Goal: Information Seeking & Learning: Learn about a topic

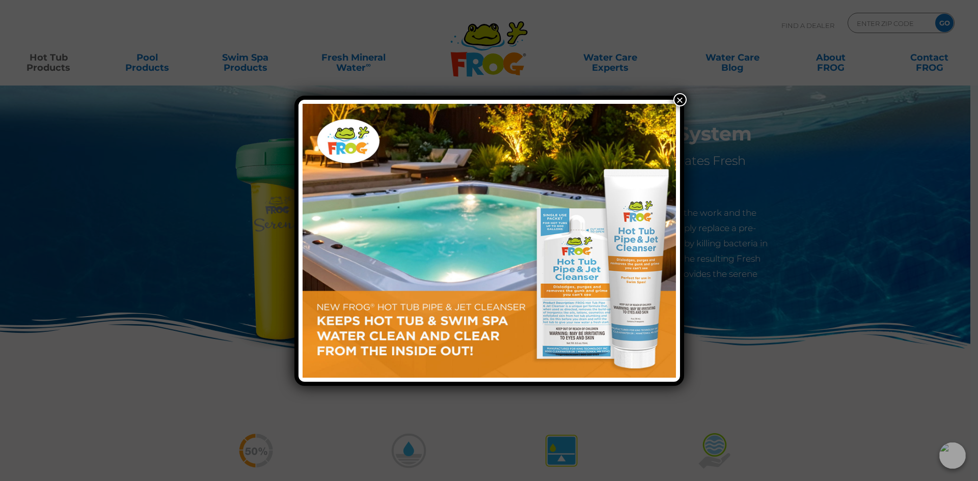
drag, startPoint x: 678, startPoint y: 99, endPoint x: 650, endPoint y: 99, distance: 28.0
click at [678, 99] on button "×" at bounding box center [679, 99] width 13 height 13
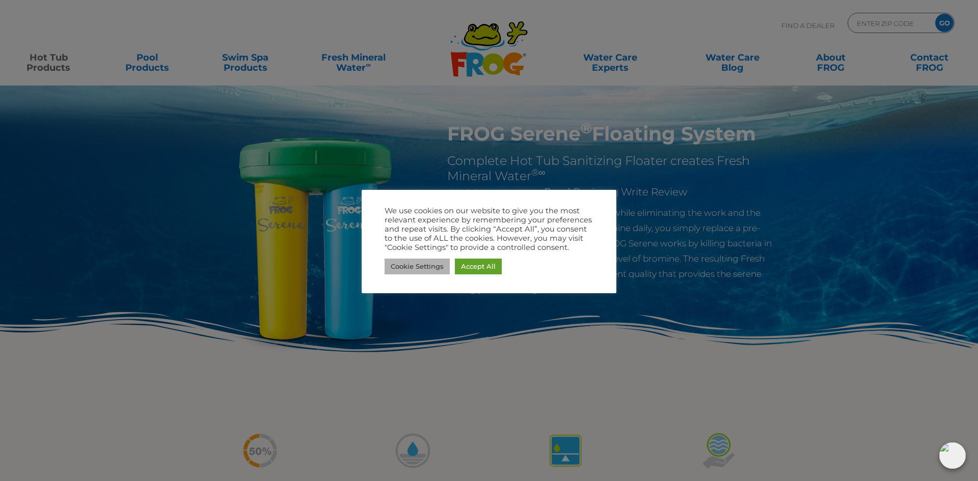
click at [434, 267] on link "Cookie Settings" at bounding box center [416, 267] width 65 height 16
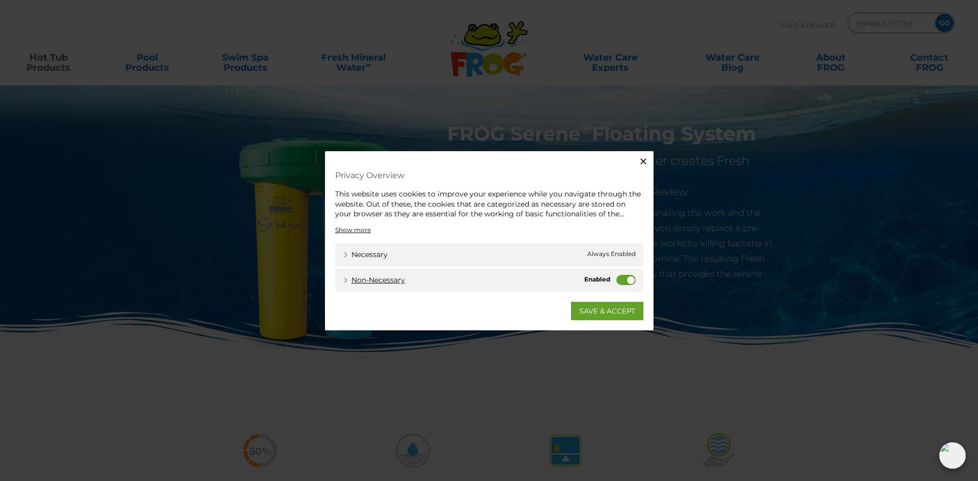
click at [381, 279] on link "Non-necessary" at bounding box center [374, 279] width 62 height 11
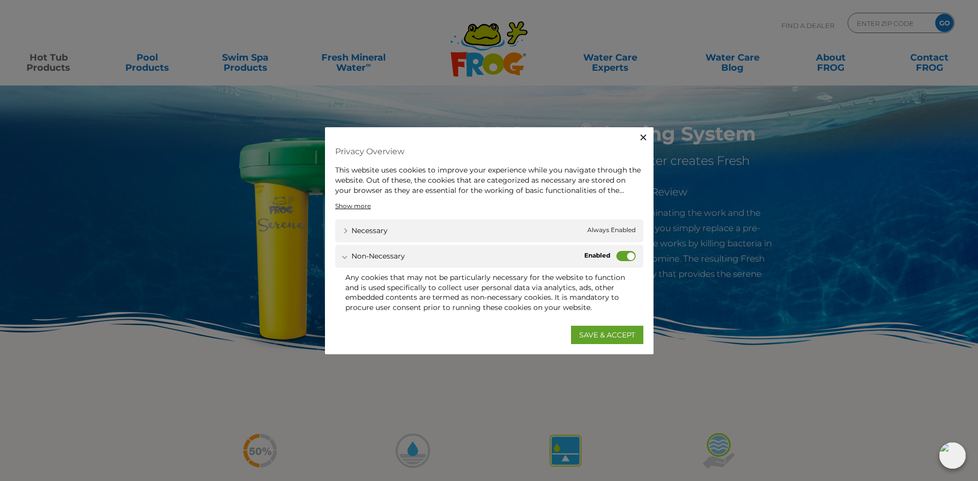
drag, startPoint x: 609, startPoint y: 337, endPoint x: 659, endPoint y: 336, distance: 49.9
click at [611, 337] on link "SAVE & ACCEPT" at bounding box center [607, 334] width 72 height 18
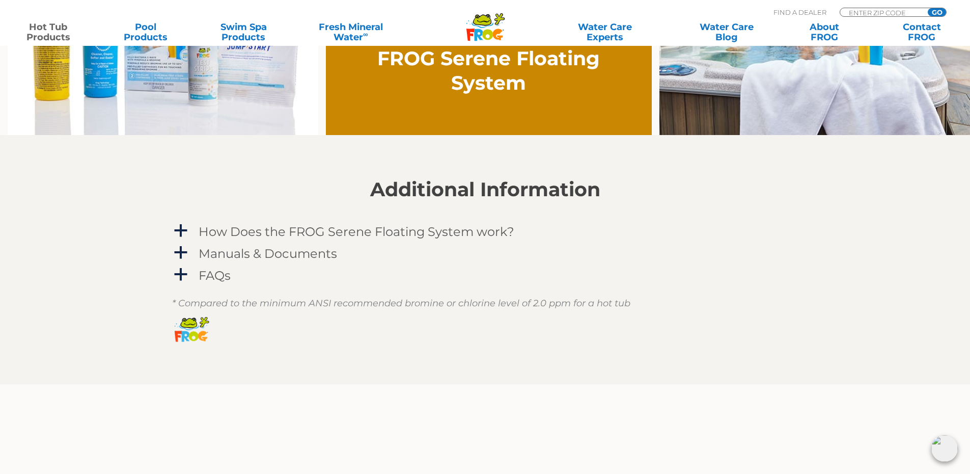
scroll to position [866, 0]
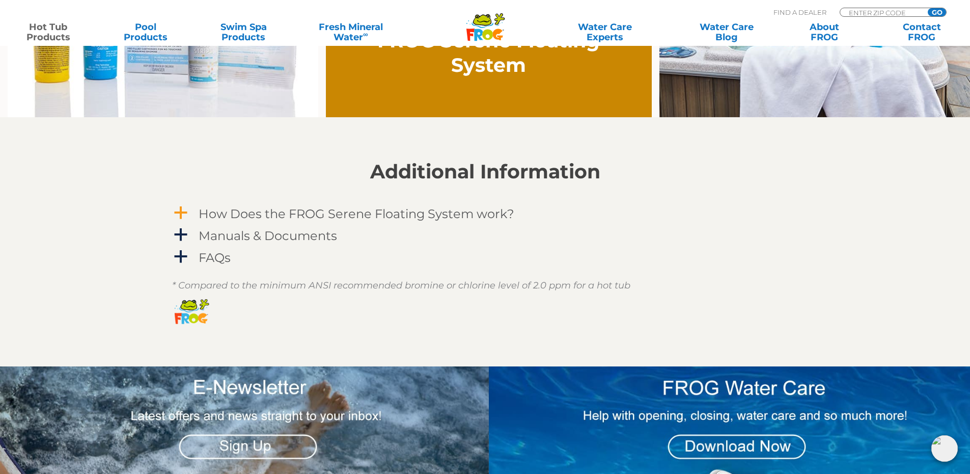
click at [182, 215] on span "a" at bounding box center [180, 212] width 15 height 15
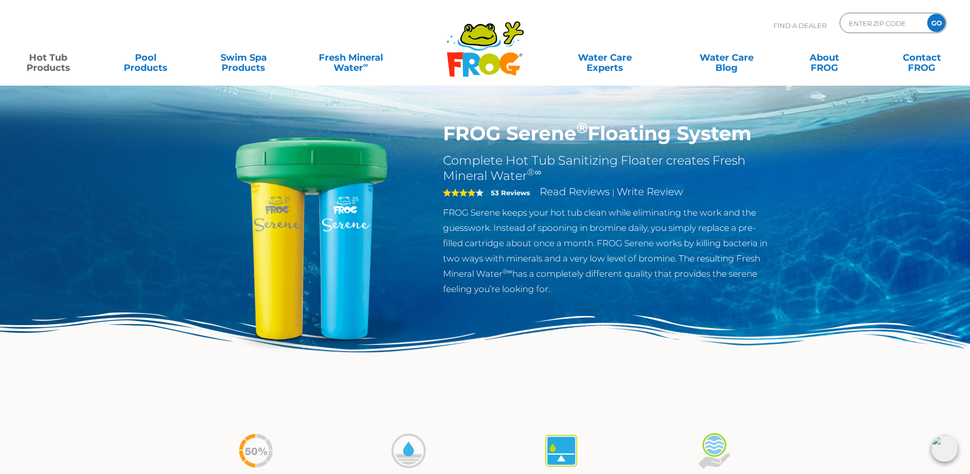
scroll to position [0, 0]
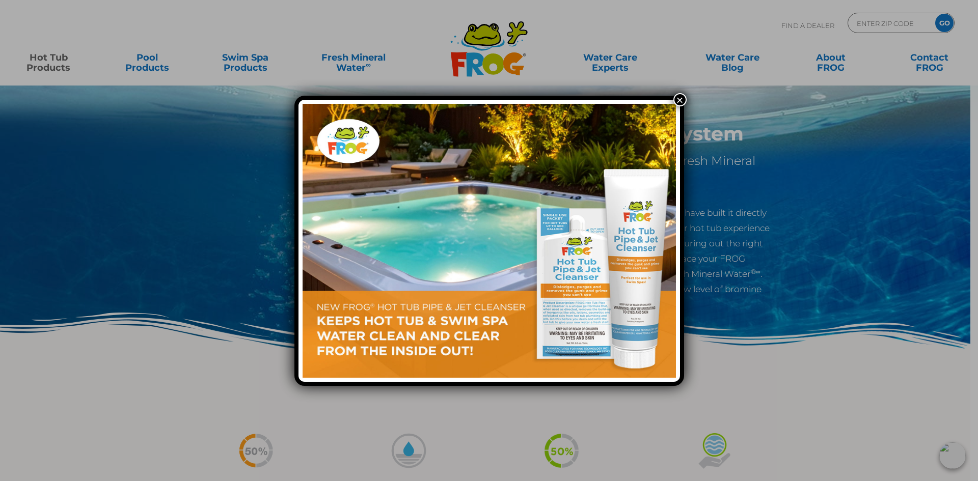
click at [675, 101] on button "×" at bounding box center [679, 99] width 13 height 13
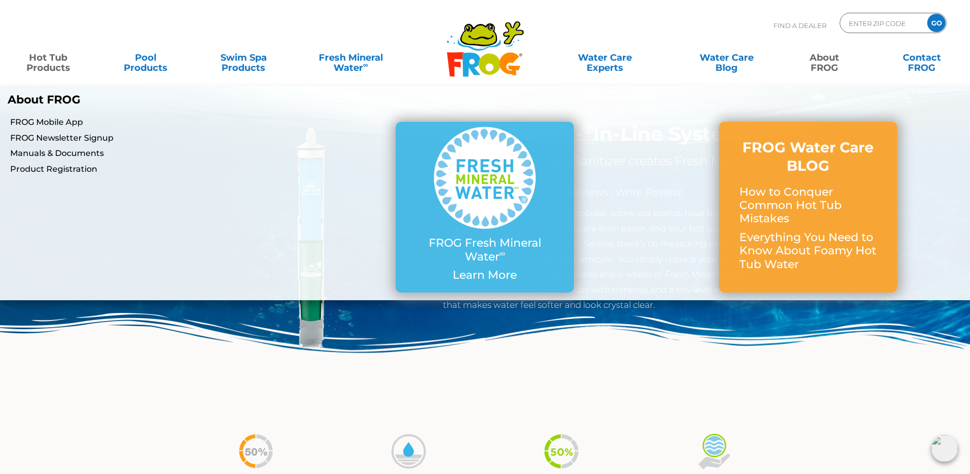
click at [822, 59] on link "About FROG" at bounding box center [824, 57] width 76 height 20
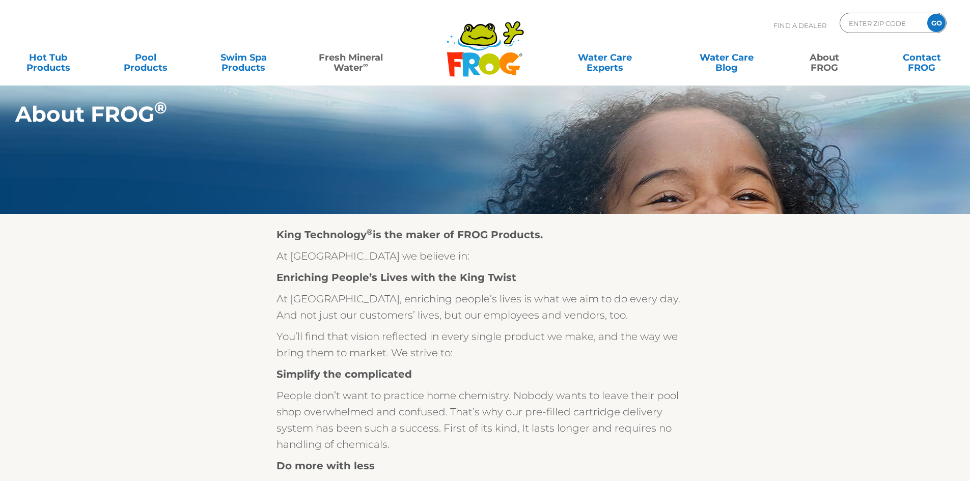
click at [348, 58] on link "Fresh Mineral Water ∞" at bounding box center [350, 57] width 95 height 20
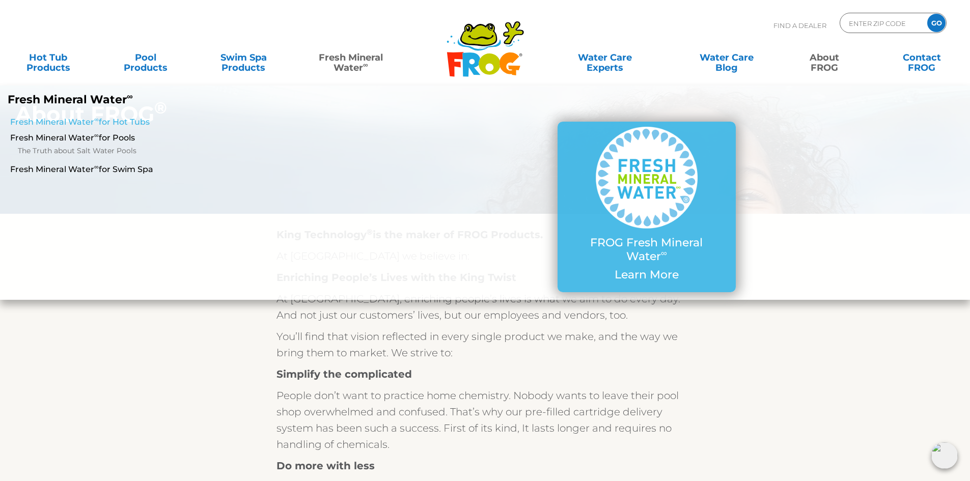
click at [56, 120] on link "Fresh Mineral Water ∞ for Hot Tubs" at bounding box center [166, 122] width 313 height 11
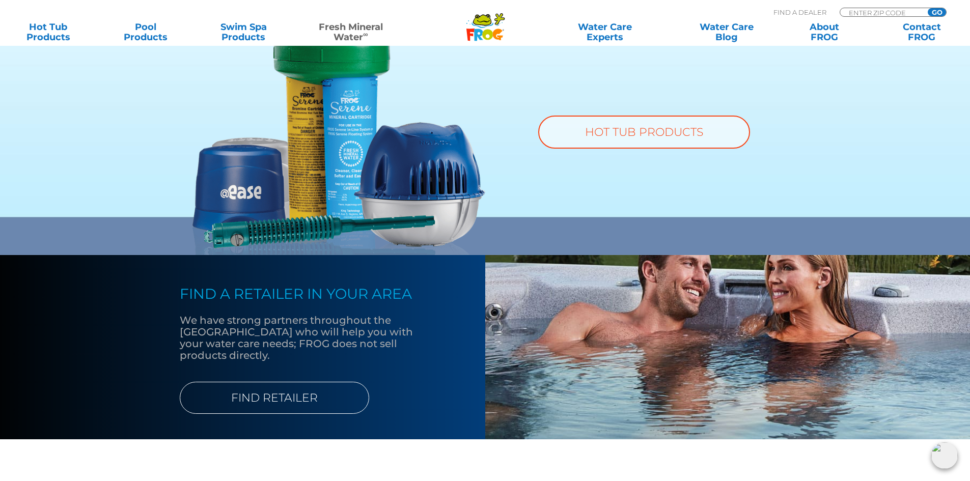
scroll to position [815, 0]
